Goal: Find specific page/section

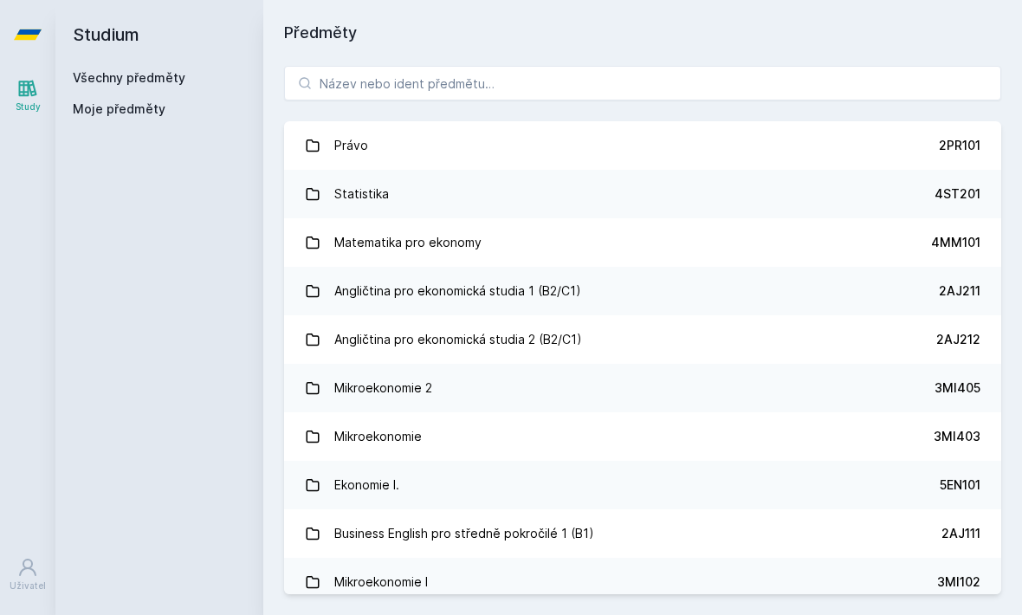
scroll to position [57, 0]
click at [579, 66] on input "search" at bounding box center [642, 83] width 717 height 35
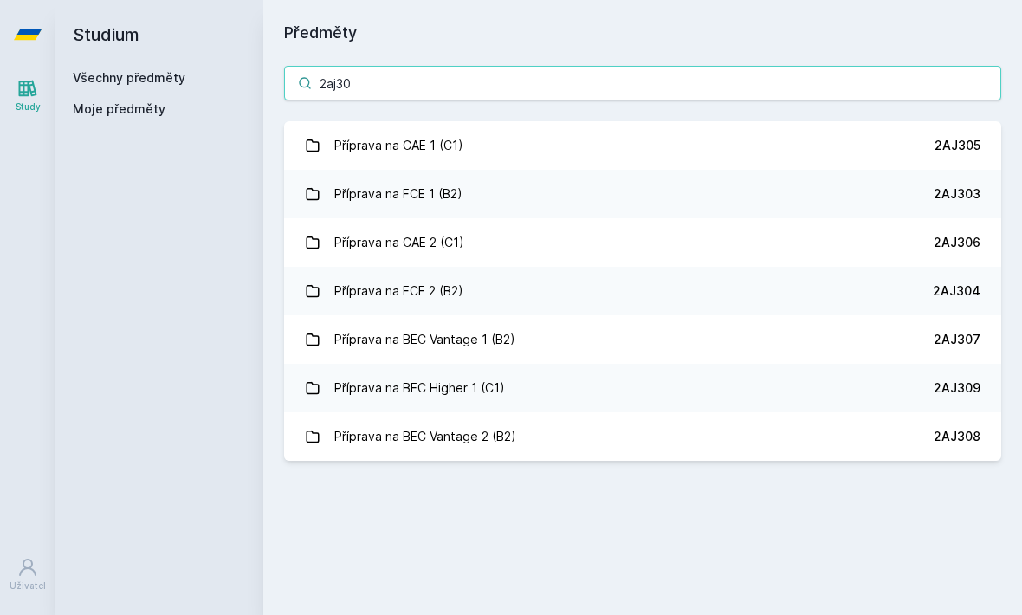
type input "2aj304"
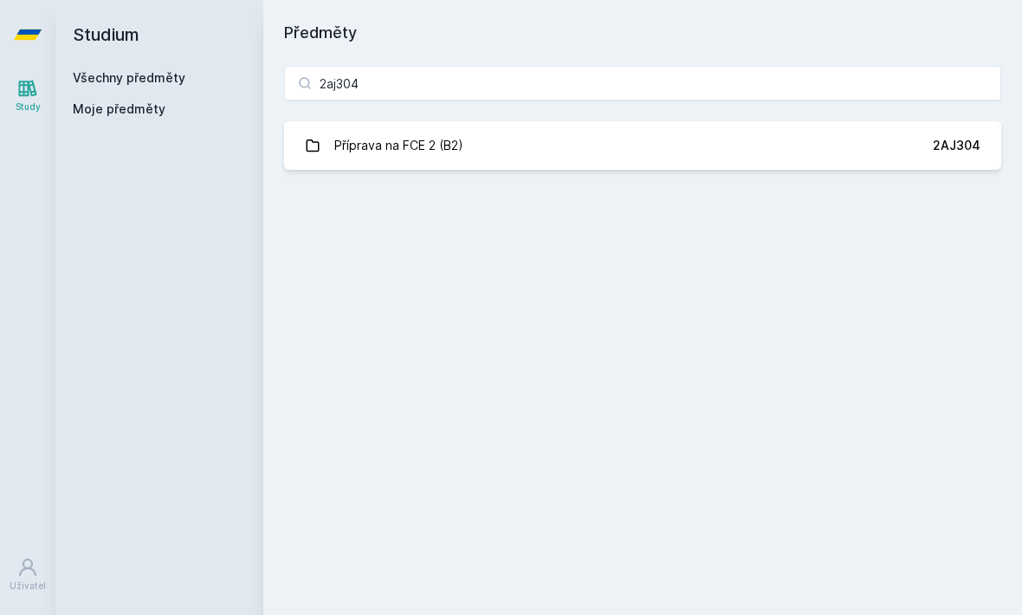
click at [429, 128] on div "Příprava na FCE 2 (B2)" at bounding box center [398, 145] width 129 height 35
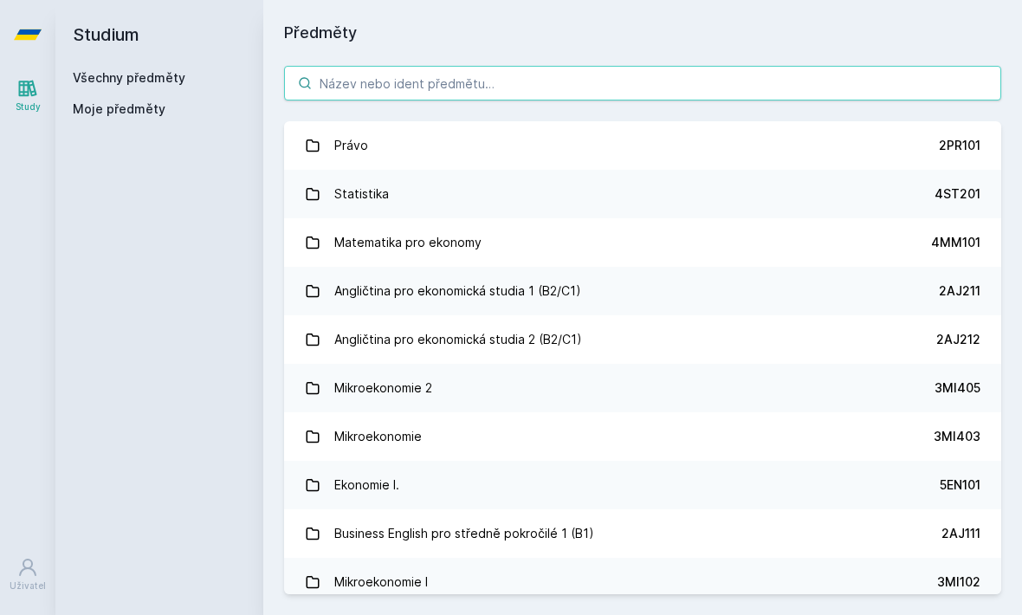
click at [464, 76] on input "search" at bounding box center [642, 83] width 717 height 35
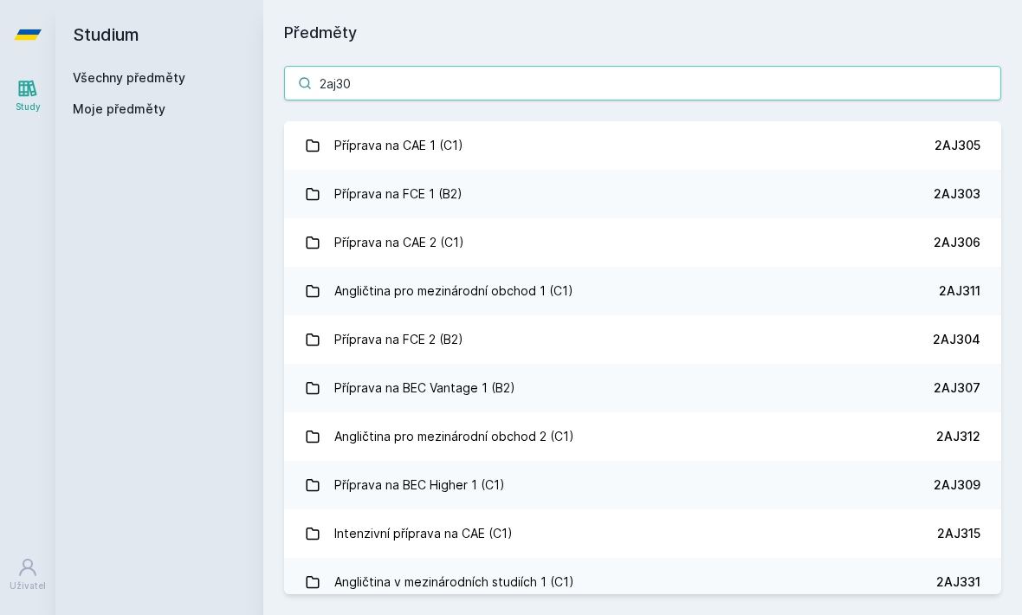
type input "2aj303"
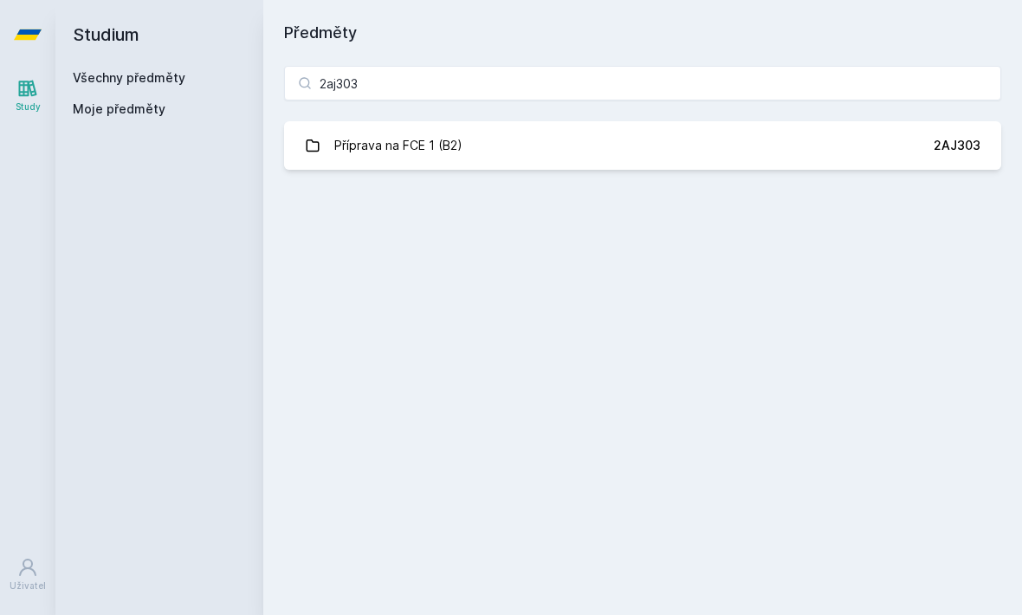
click at [521, 157] on link "Příprava na FCE 1 (B2) 2AJ303" at bounding box center [642, 145] width 717 height 49
